Goal: Task Accomplishment & Management: Complete application form

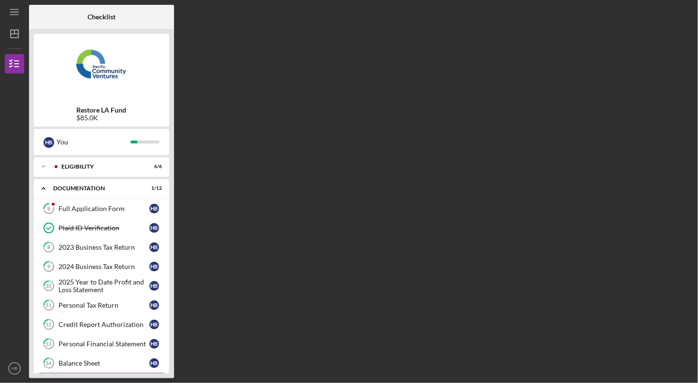
scroll to position [0, 0]
click at [77, 207] on div "Full Application Form" at bounding box center [103, 208] width 91 height 8
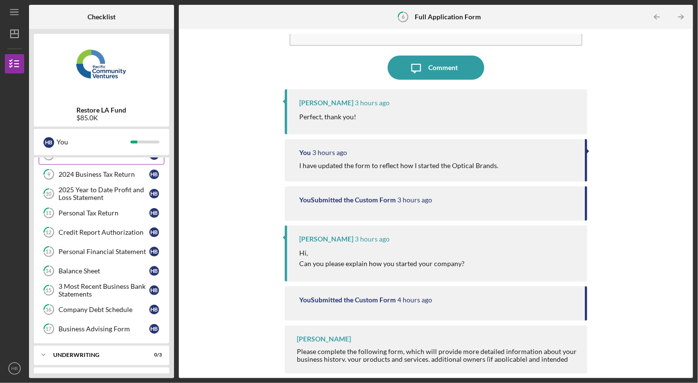
scroll to position [105, 0]
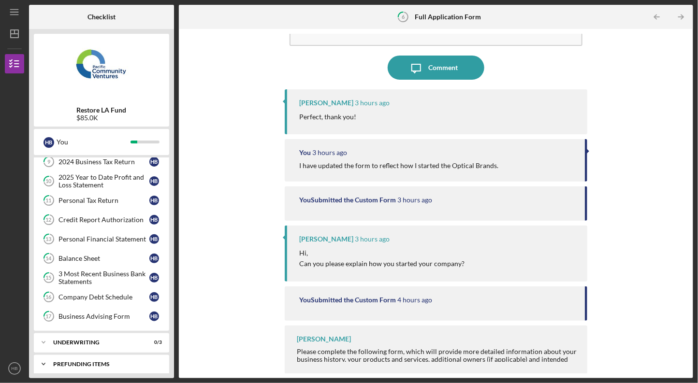
click at [71, 355] on div "Icon/Expander Prefunding Items 0 / 10" at bounding box center [101, 364] width 135 height 19
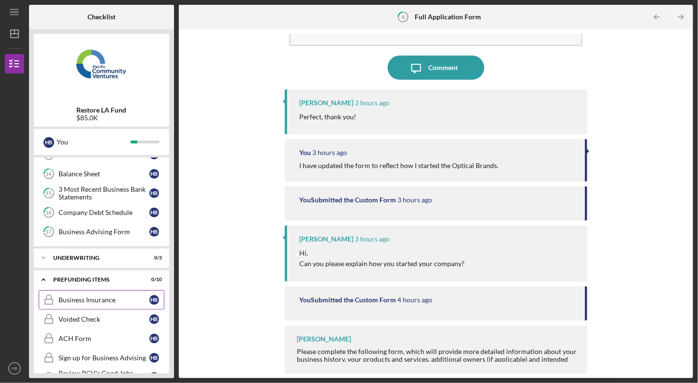
scroll to position [189, 0]
click at [85, 256] on div "Underwriting" at bounding box center [105, 259] width 104 height 6
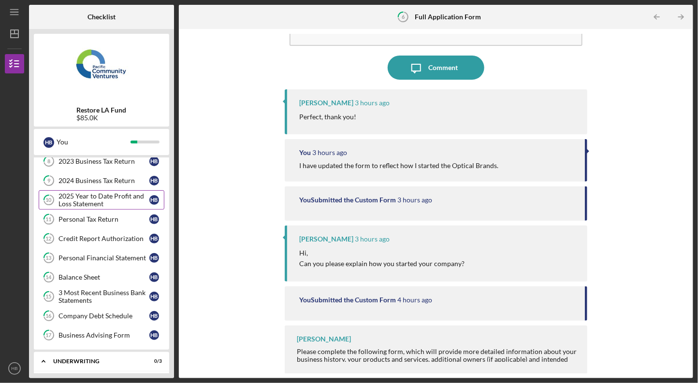
scroll to position [87, 0]
